Goal: Information Seeking & Learning: Understand process/instructions

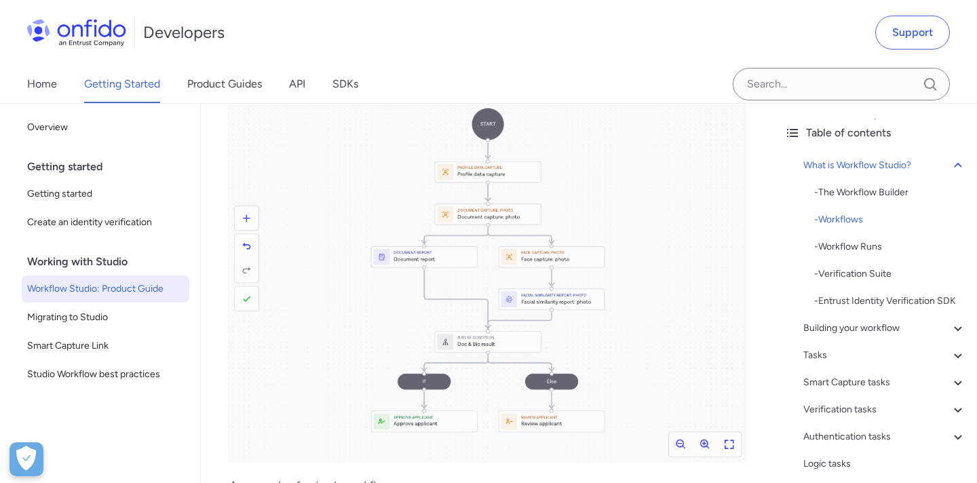
scroll to position [796, 0]
click at [466, 187] on img at bounding box center [487, 257] width 518 height 410
click at [729, 445] on img at bounding box center [487, 257] width 518 height 410
click at [707, 445] on img at bounding box center [487, 257] width 518 height 410
click at [579, 76] on div "Home Getting Started Product Guides API SDKs" at bounding box center [488, 84] width 977 height 38
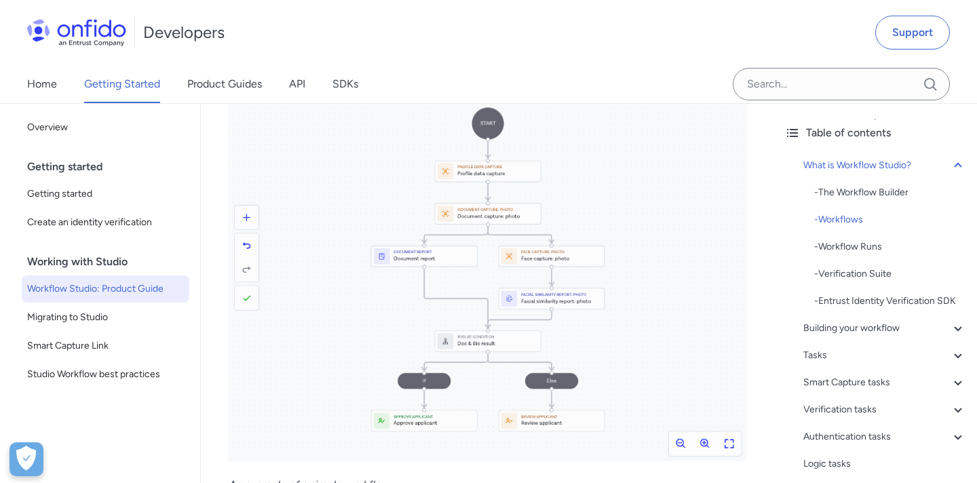
click at [539, 338] on img at bounding box center [487, 257] width 518 height 410
click at [302, 87] on link "API" at bounding box center [297, 84] width 16 height 38
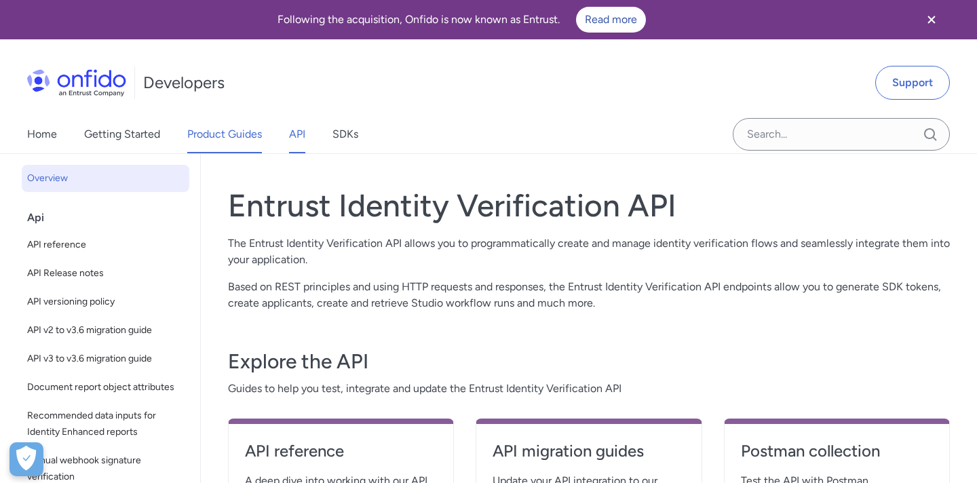
click at [239, 132] on link "Product Guides" at bounding box center [224, 134] width 75 height 38
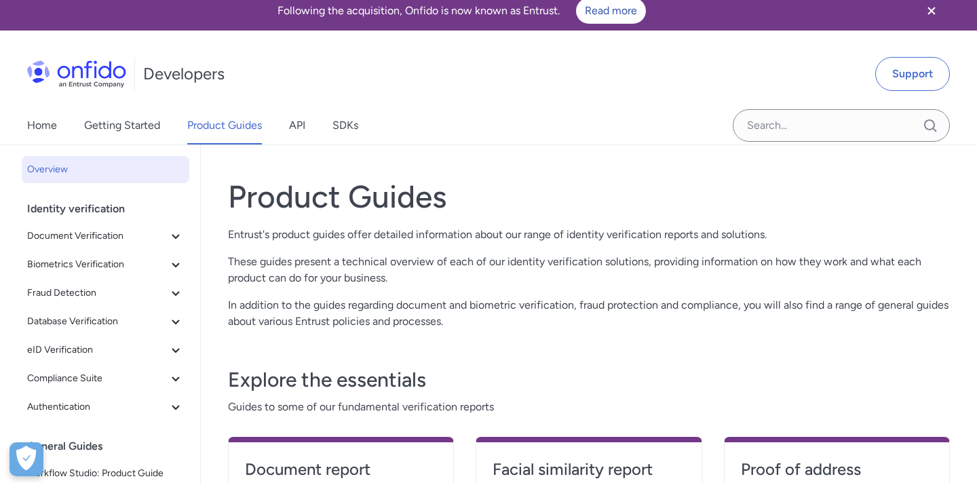
scroll to position [1, 0]
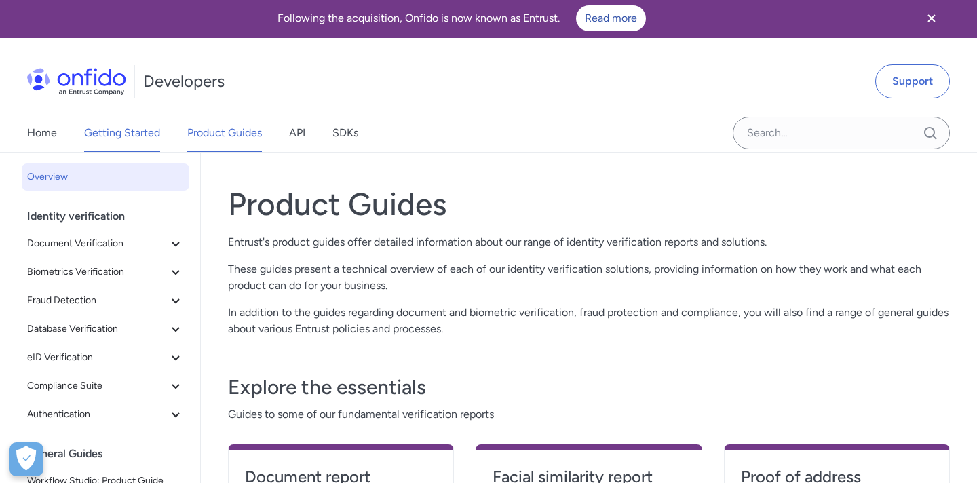
click at [147, 138] on link "Getting Started" at bounding box center [122, 133] width 76 height 38
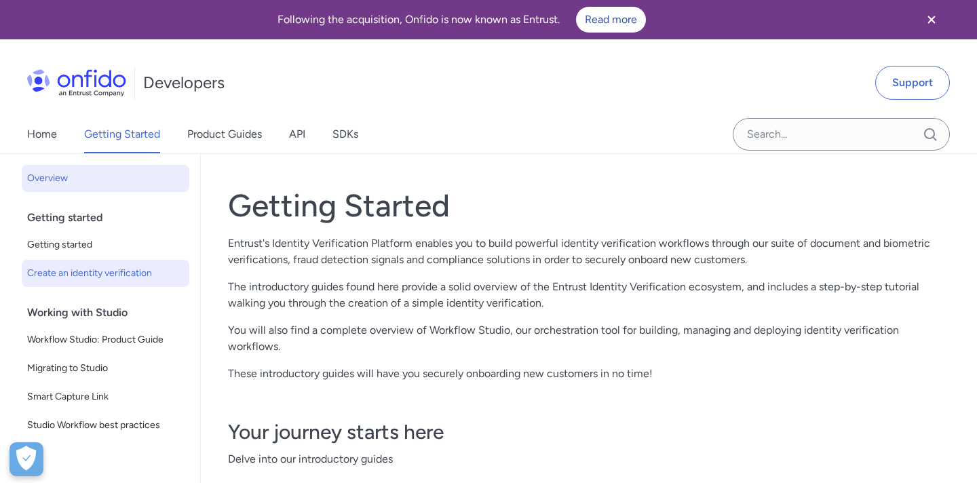
click at [141, 270] on span "Create an identity verification" at bounding box center [105, 273] width 157 height 16
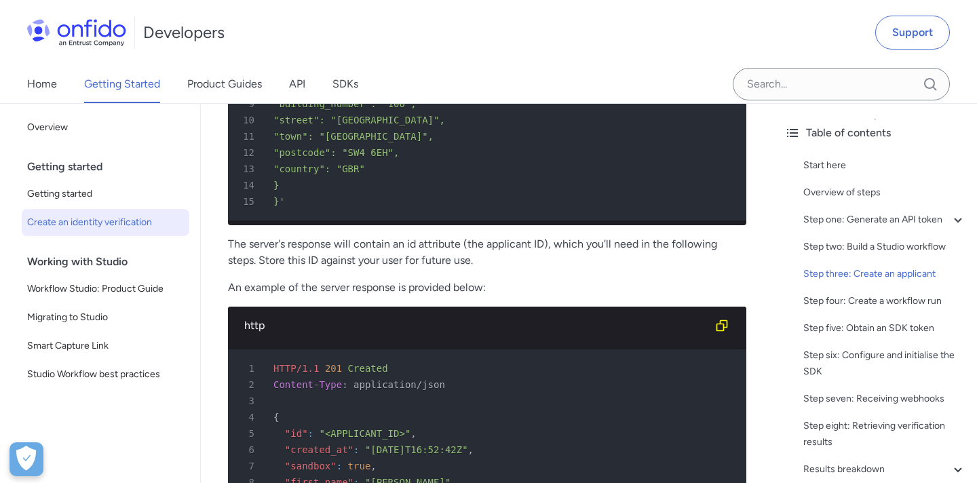
scroll to position [2646, 0]
